Goal: Ask a question

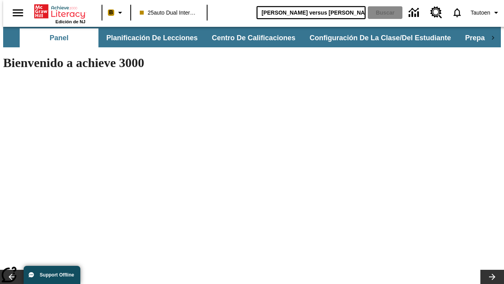
type input "[PERSON_NAME] versus [PERSON_NAME]"
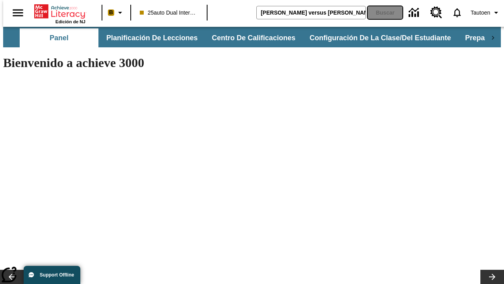
click at [380, 13] on button "Buscar" at bounding box center [385, 12] width 35 height 13
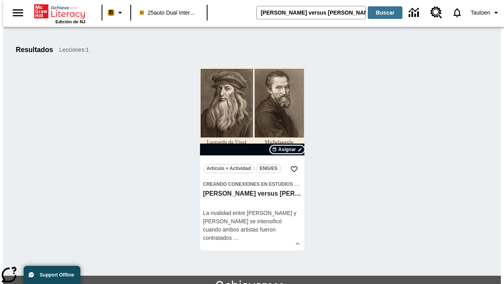
click at [287, 149] on span "Asignar" at bounding box center [287, 149] width 18 height 7
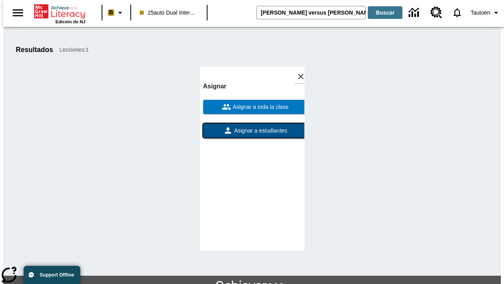
click at [252, 126] on span "Asignar a estudiantes" at bounding box center [260, 130] width 55 height 8
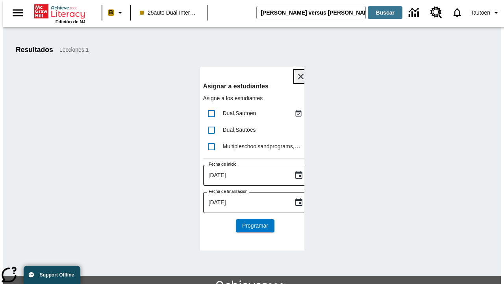
scroll to position [43, 0]
